Goal: Transaction & Acquisition: Purchase product/service

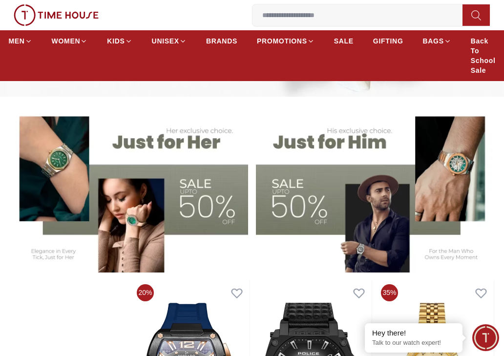
click at [192, 193] on img at bounding box center [129, 189] width 238 height 166
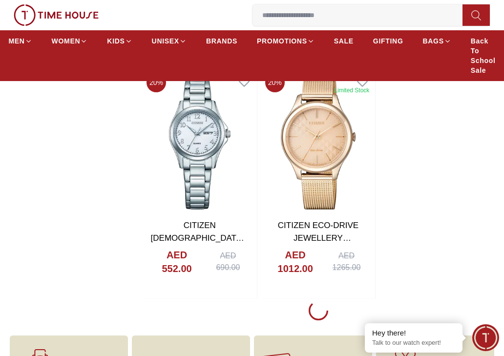
scroll to position [1611, 0]
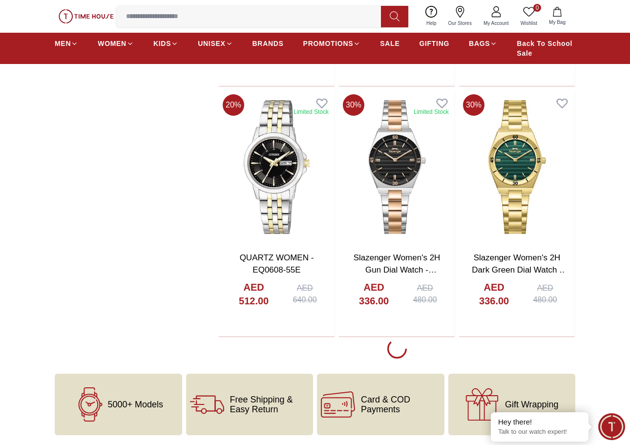
scroll to position [5065, 0]
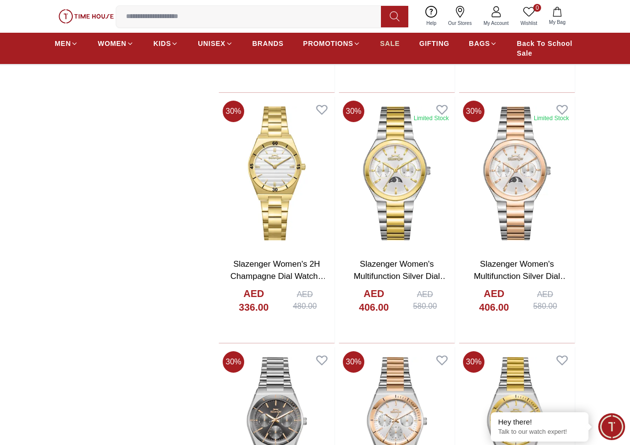
click at [388, 48] on span "SALE" at bounding box center [390, 44] width 20 height 10
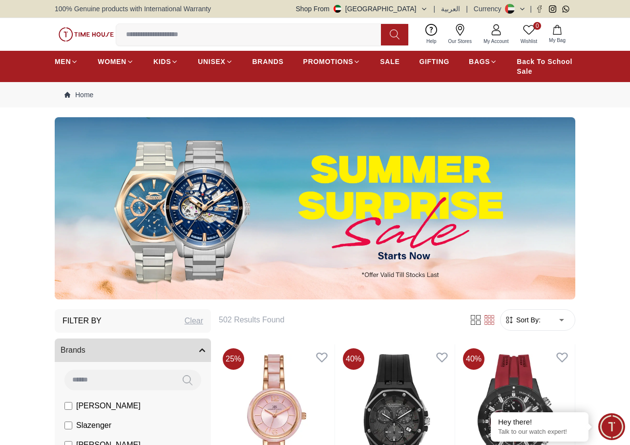
click at [394, 227] on img at bounding box center [315, 208] width 520 height 182
click at [394, 250] on img at bounding box center [315, 208] width 520 height 182
click at [391, 254] on img at bounding box center [315, 208] width 520 height 182
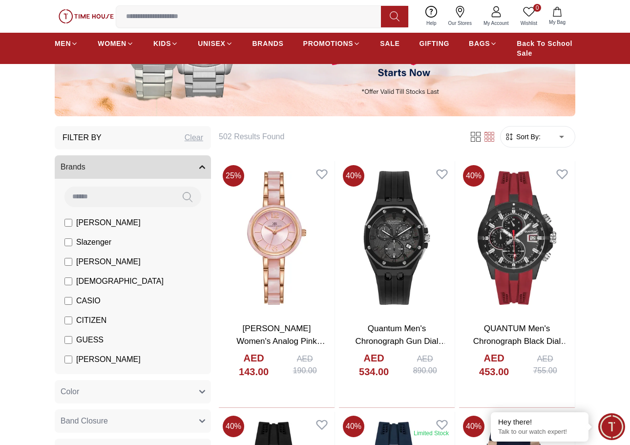
scroll to position [54, 0]
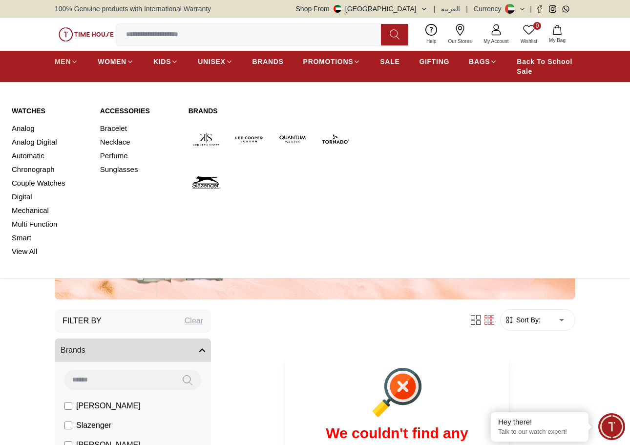
click at [74, 57] on link "MEN" at bounding box center [66, 62] width 23 height 18
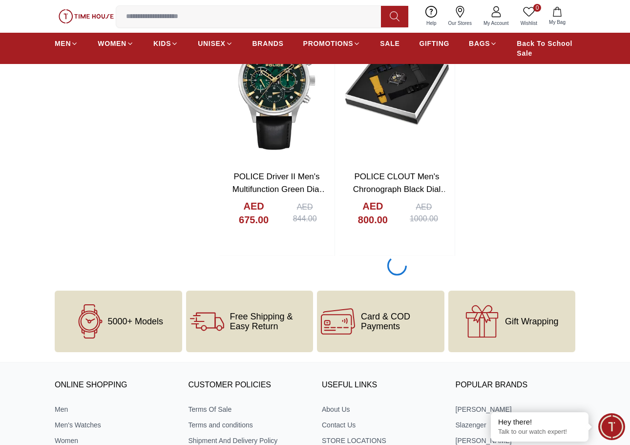
scroll to position [1854, 0]
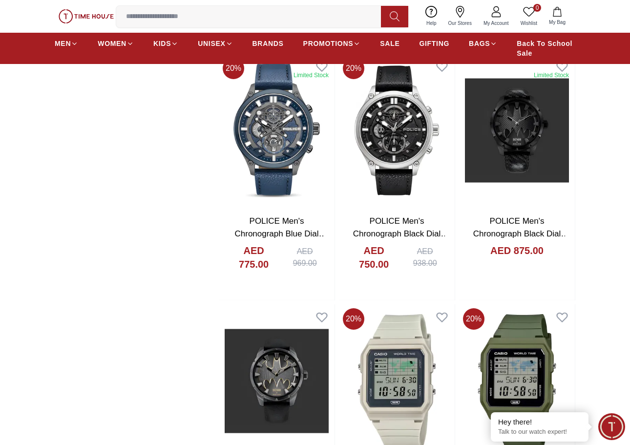
scroll to position [2098, 0]
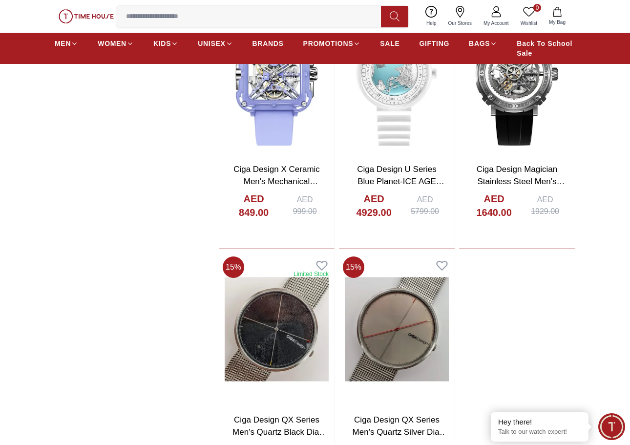
scroll to position [4721, 0]
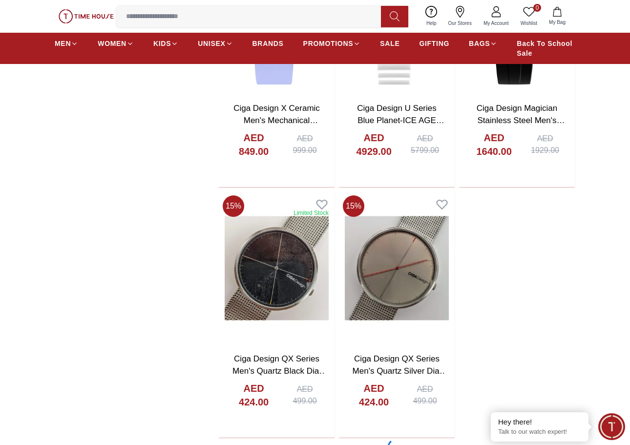
click at [249, 16] on input at bounding box center [252, 17] width 272 height 20
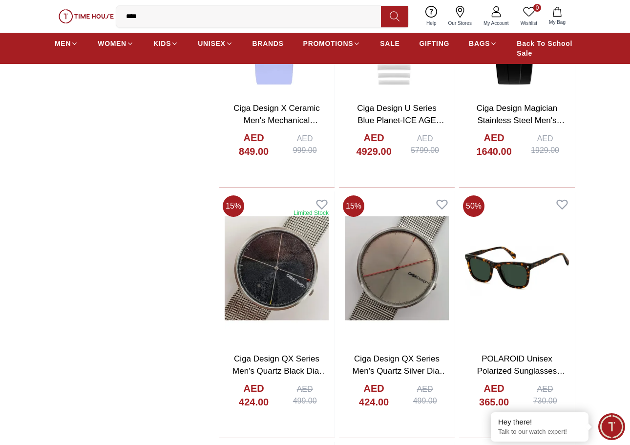
type input "*****"
